Goal: Navigation & Orientation: Find specific page/section

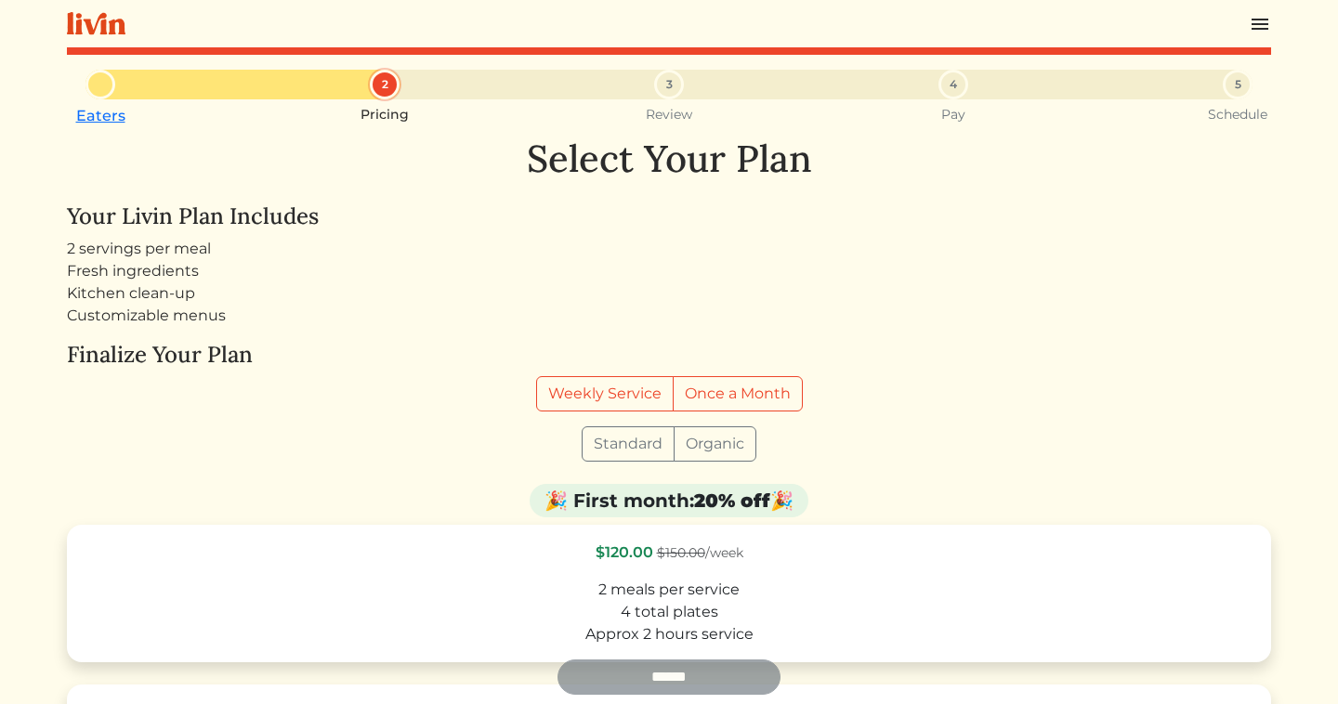
click at [1262, 36] on div at bounding box center [669, 23] width 1204 height 47
click at [1268, 26] on img at bounding box center [1260, 24] width 22 height 22
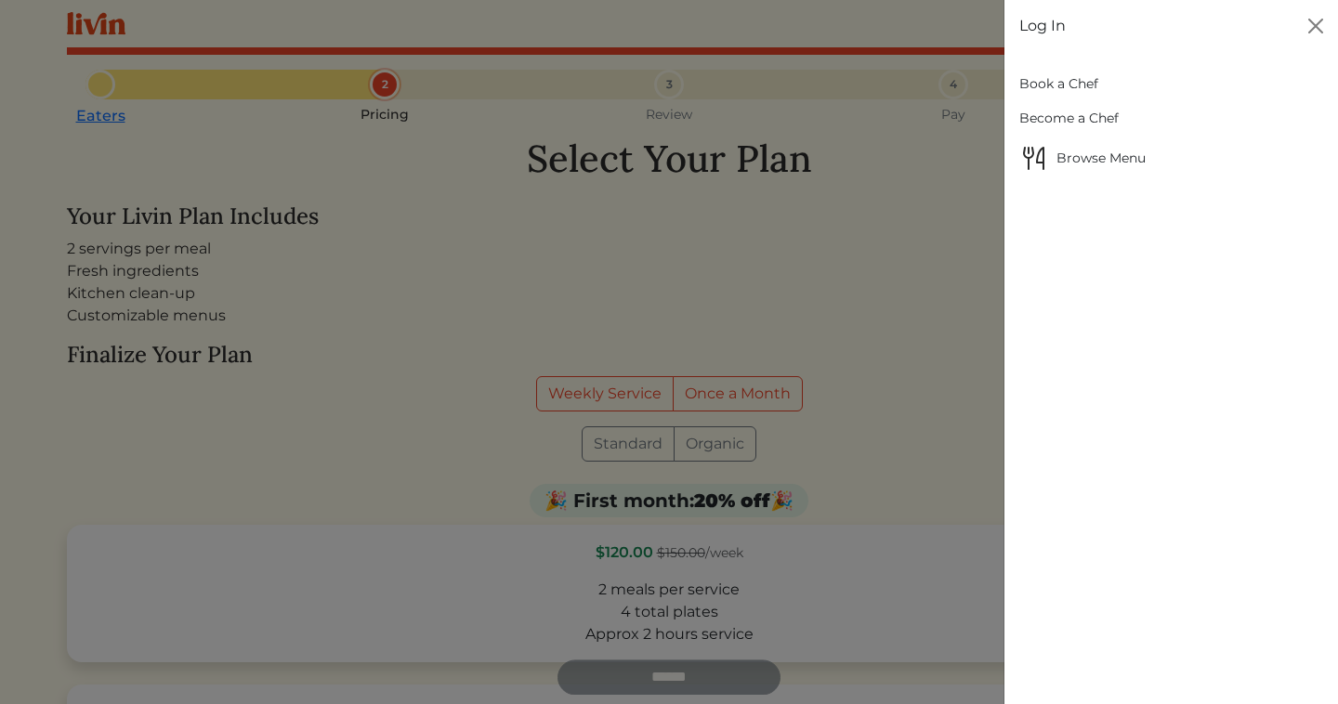
click at [1042, 33] on link "Log In" at bounding box center [1042, 26] width 46 height 22
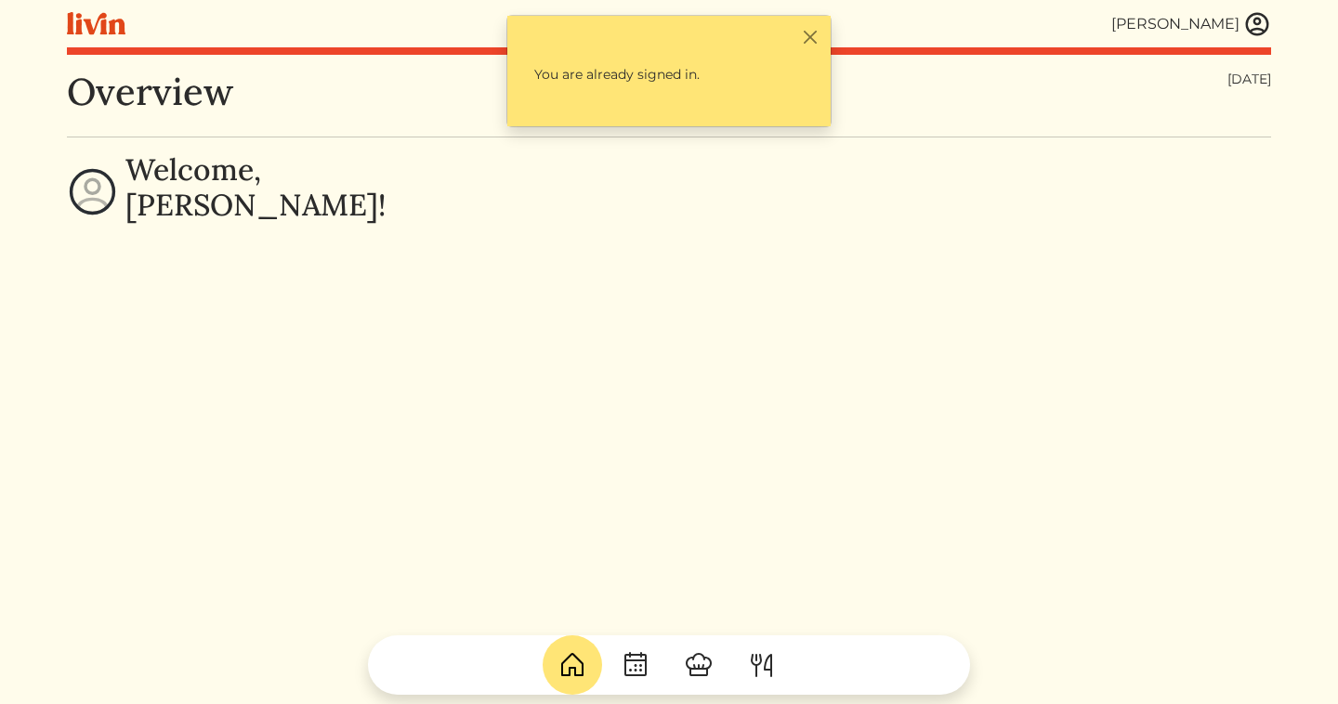
click at [1255, 18] on img at bounding box center [1257, 24] width 28 height 28
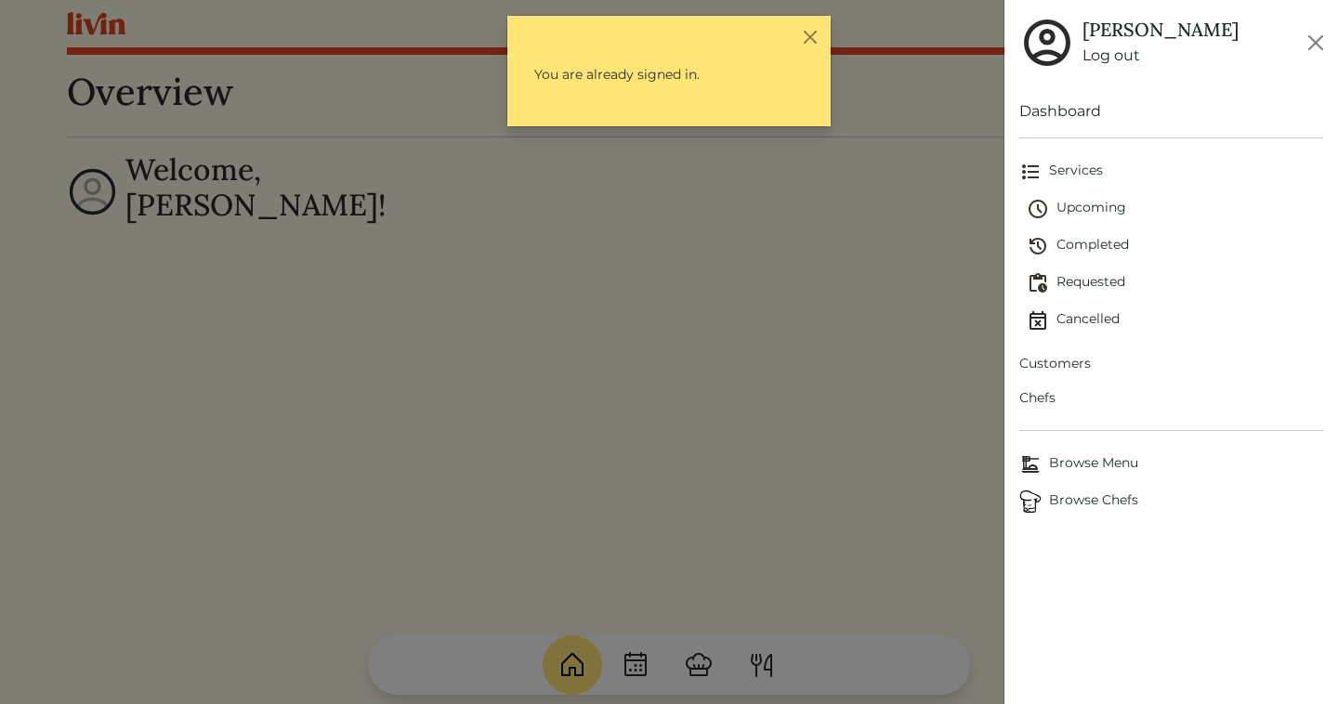
click at [1071, 215] on span "Upcoming" at bounding box center [1175, 209] width 296 height 22
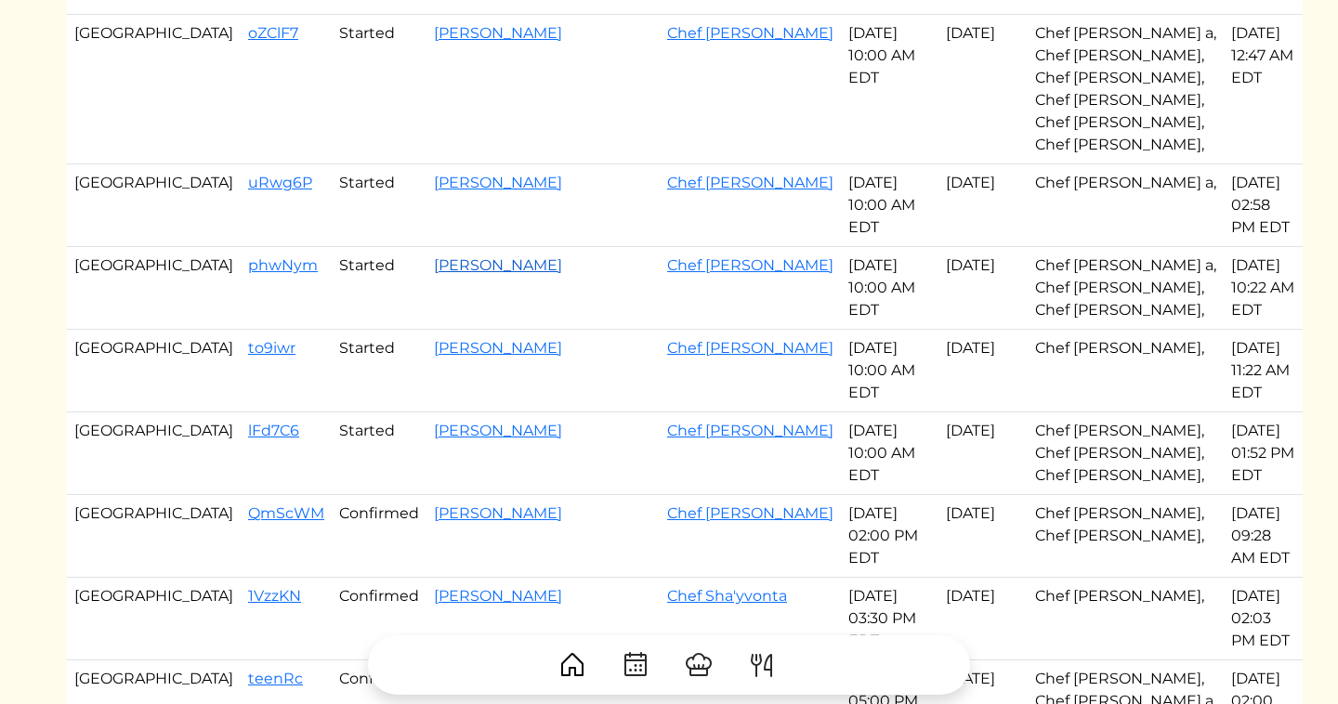
scroll to position [256, 0]
